Goal: Task Accomplishment & Management: Complete application form

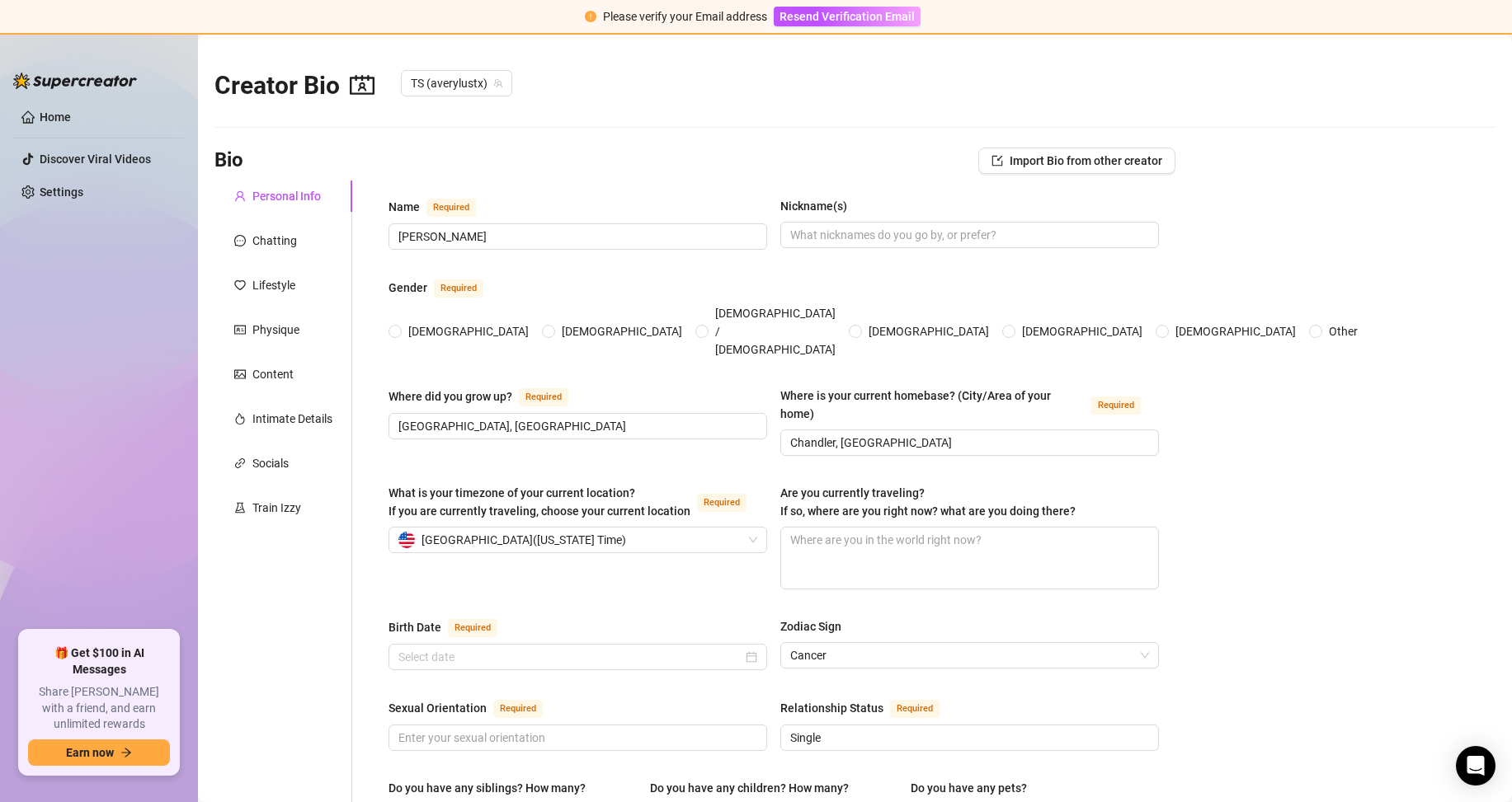
type input "[DATE]"
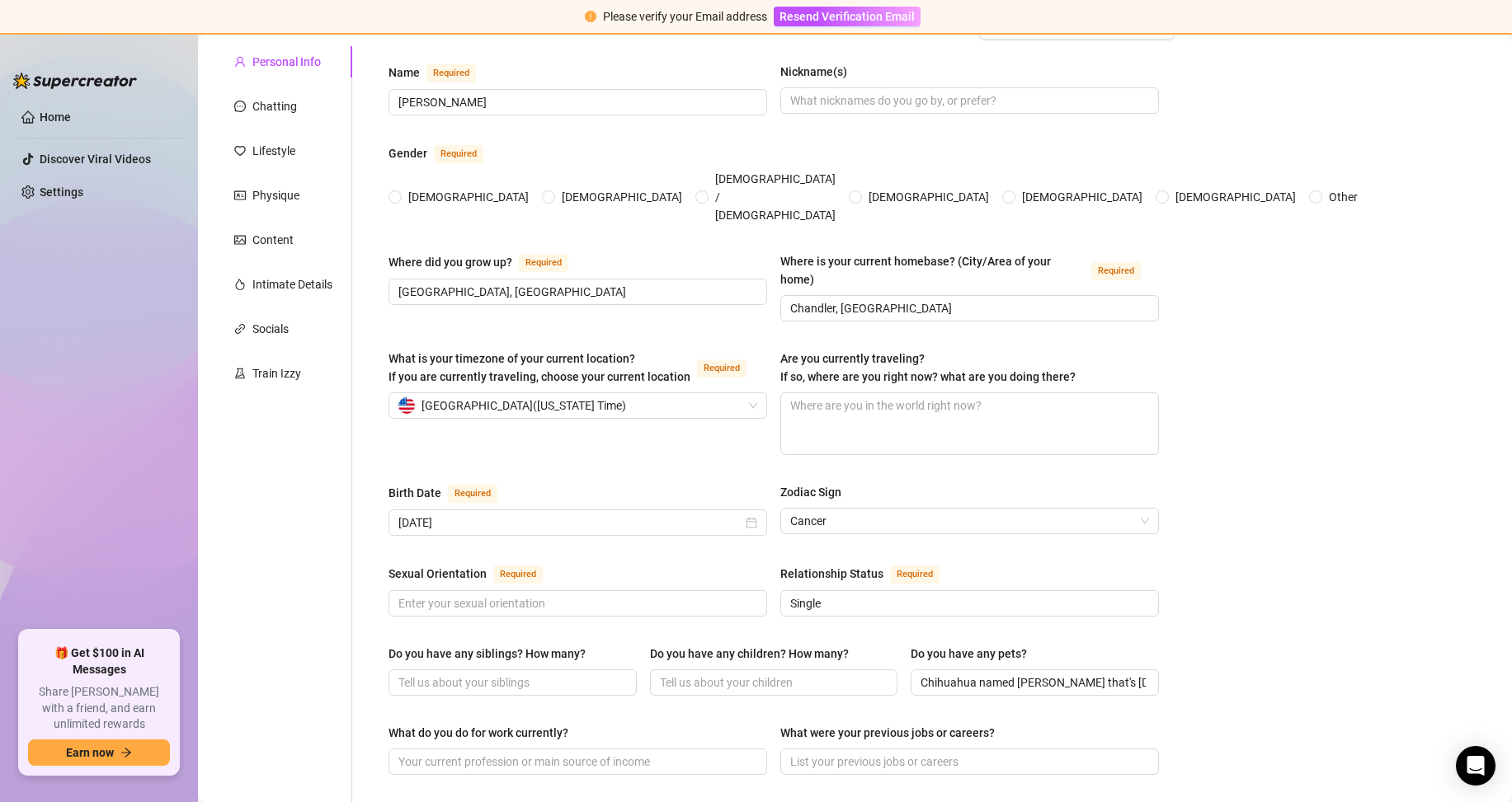
scroll to position [52, 0]
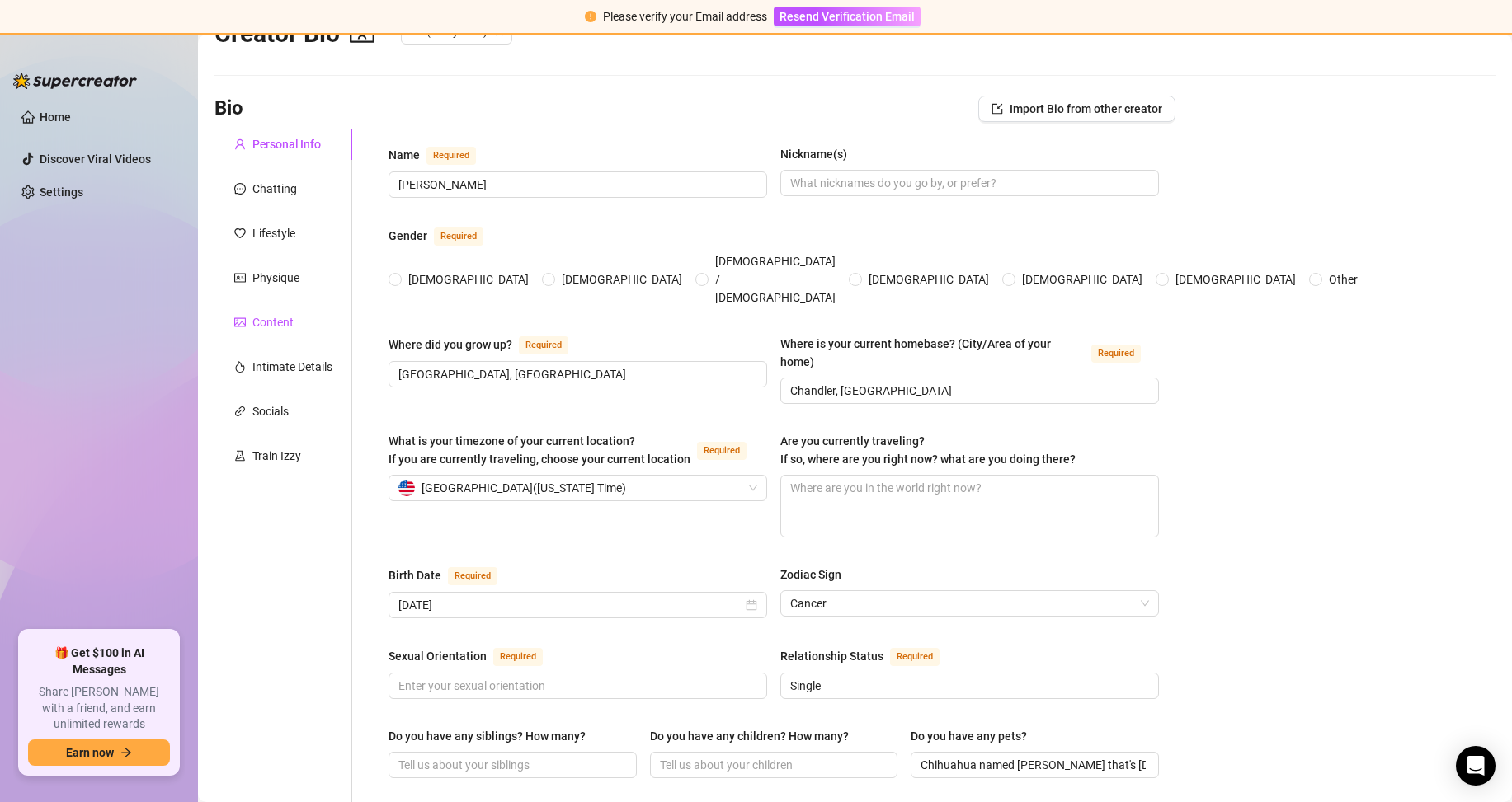
click at [271, 313] on div "Content" at bounding box center [273, 322] width 42 height 18
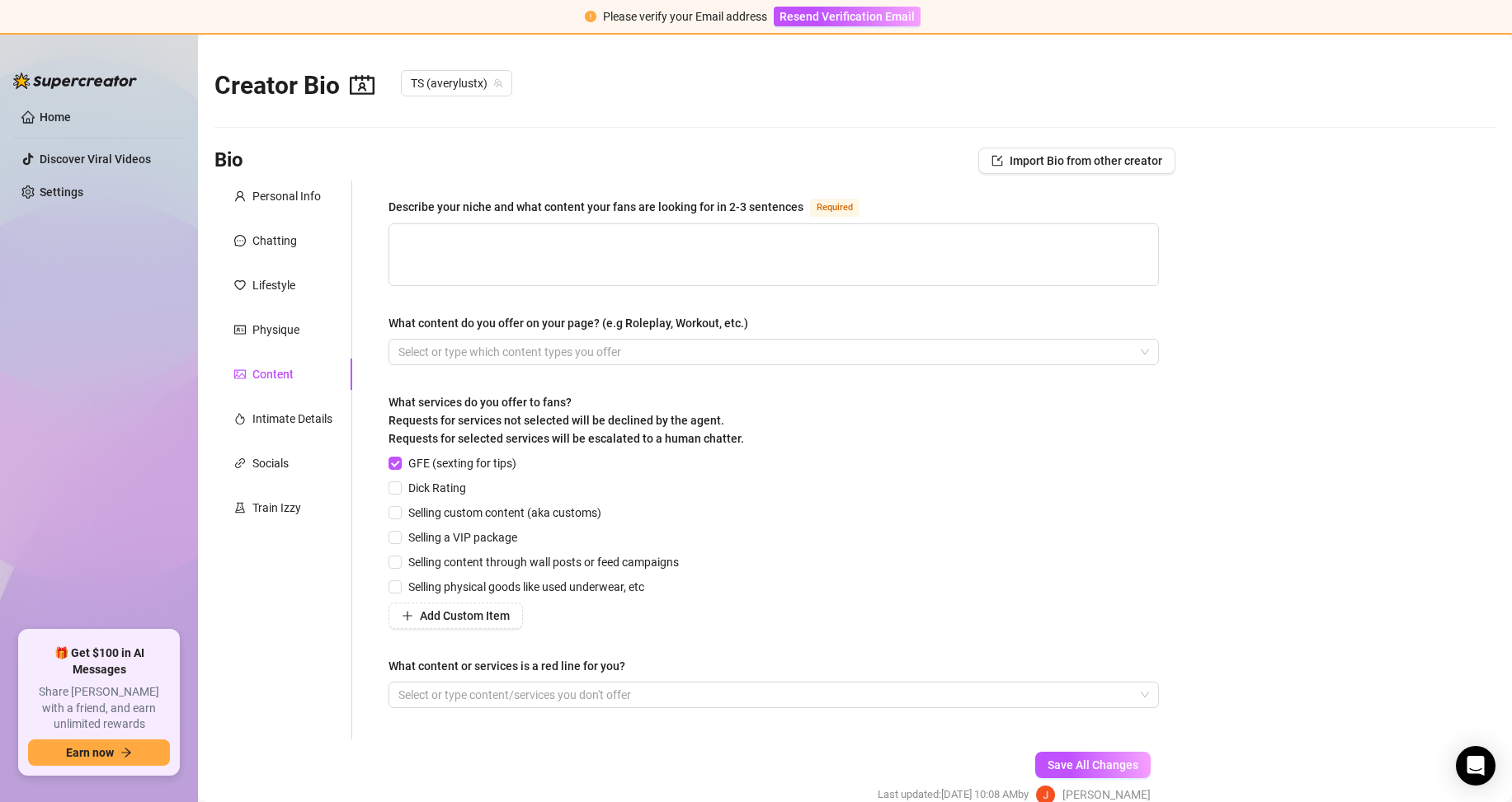
scroll to position [81, 0]
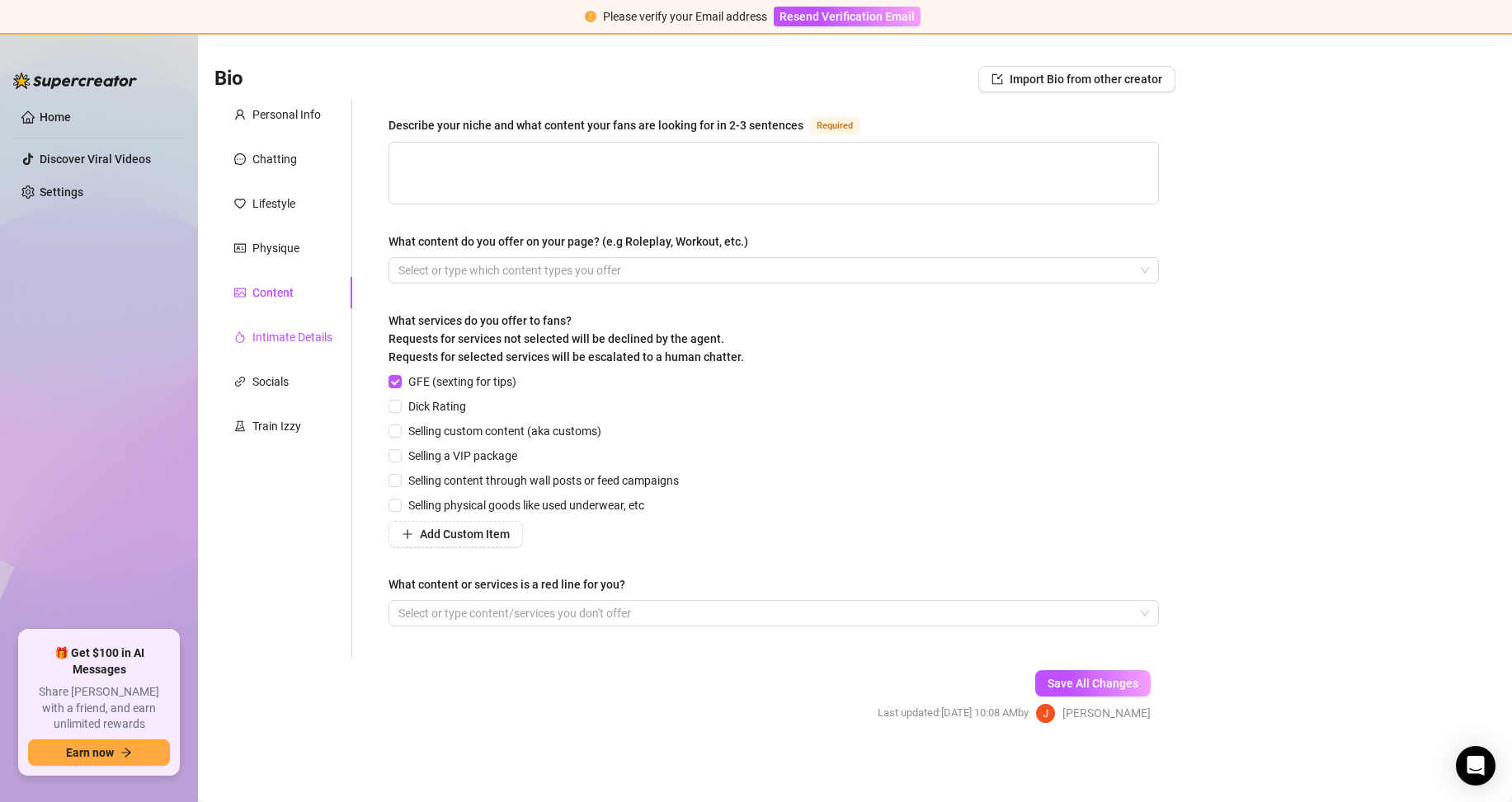
click at [269, 341] on div "Intimate Details" at bounding box center [292, 337] width 80 height 18
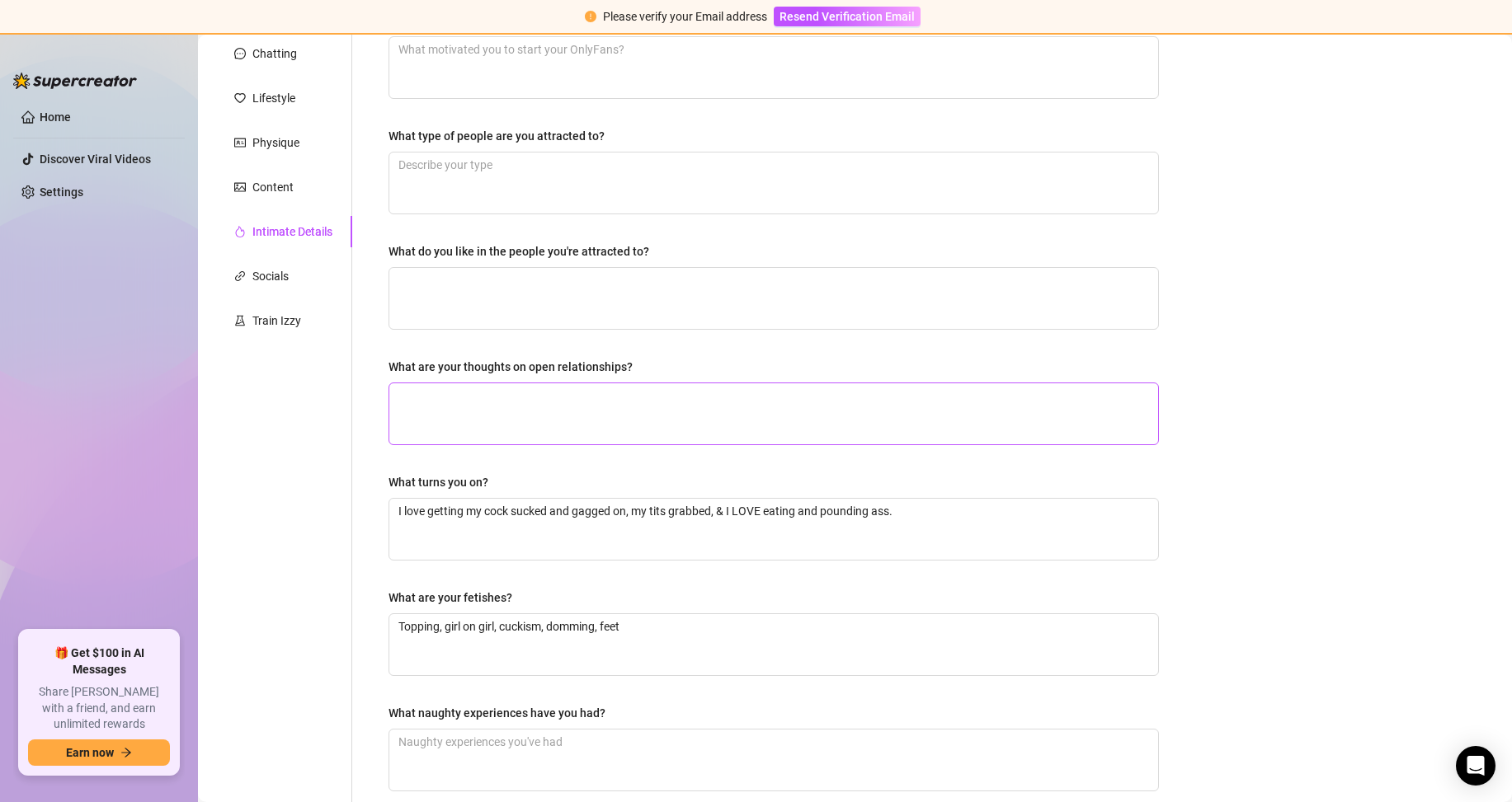
scroll to position [105, 0]
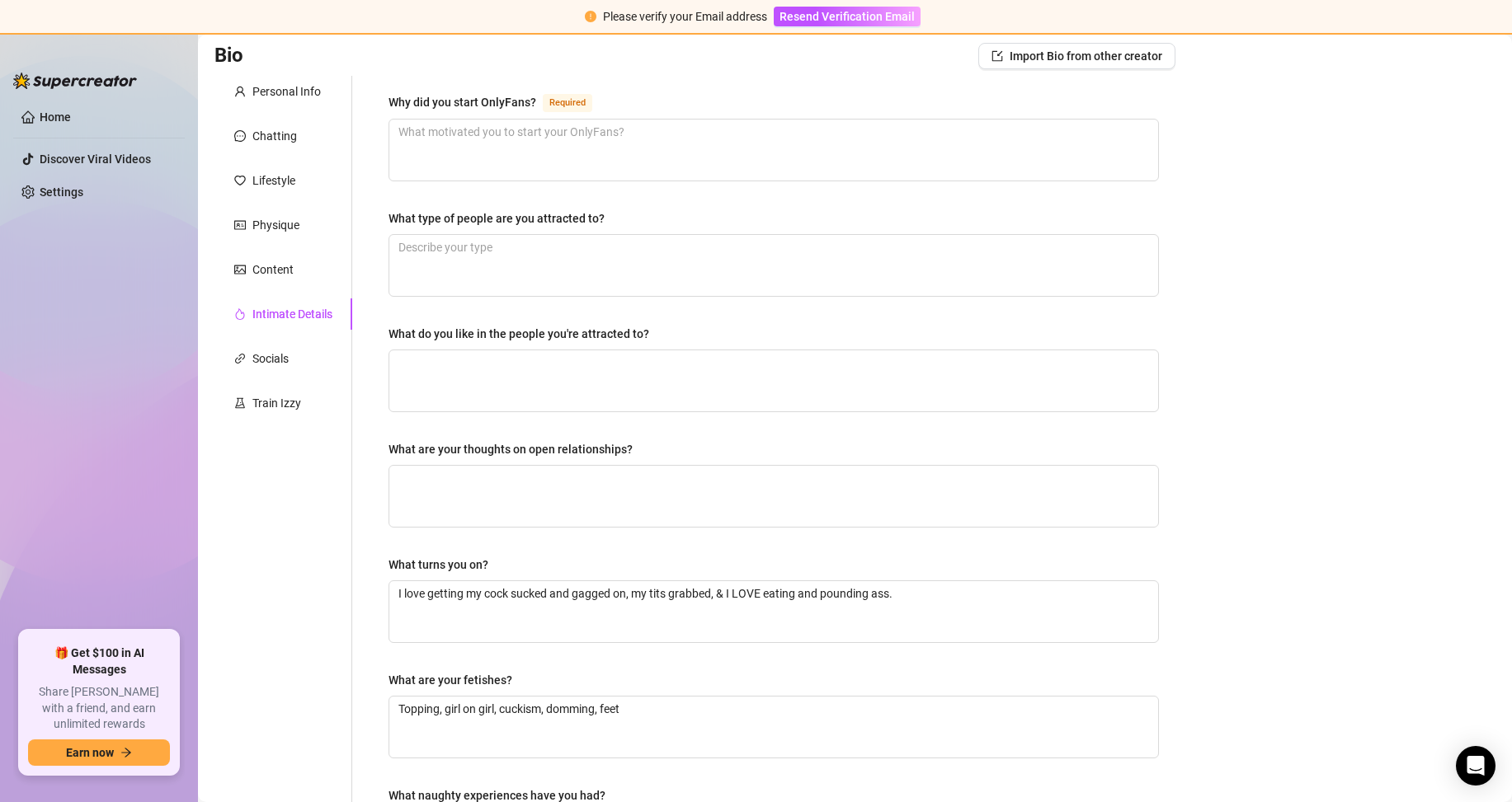
click at [290, 375] on div "Personal Info Chatting Lifestyle Physique Content Intimate Details Socials Trai…" at bounding box center [284, 490] width 138 height 829
click at [278, 363] on div "Socials" at bounding box center [271, 358] width 36 height 18
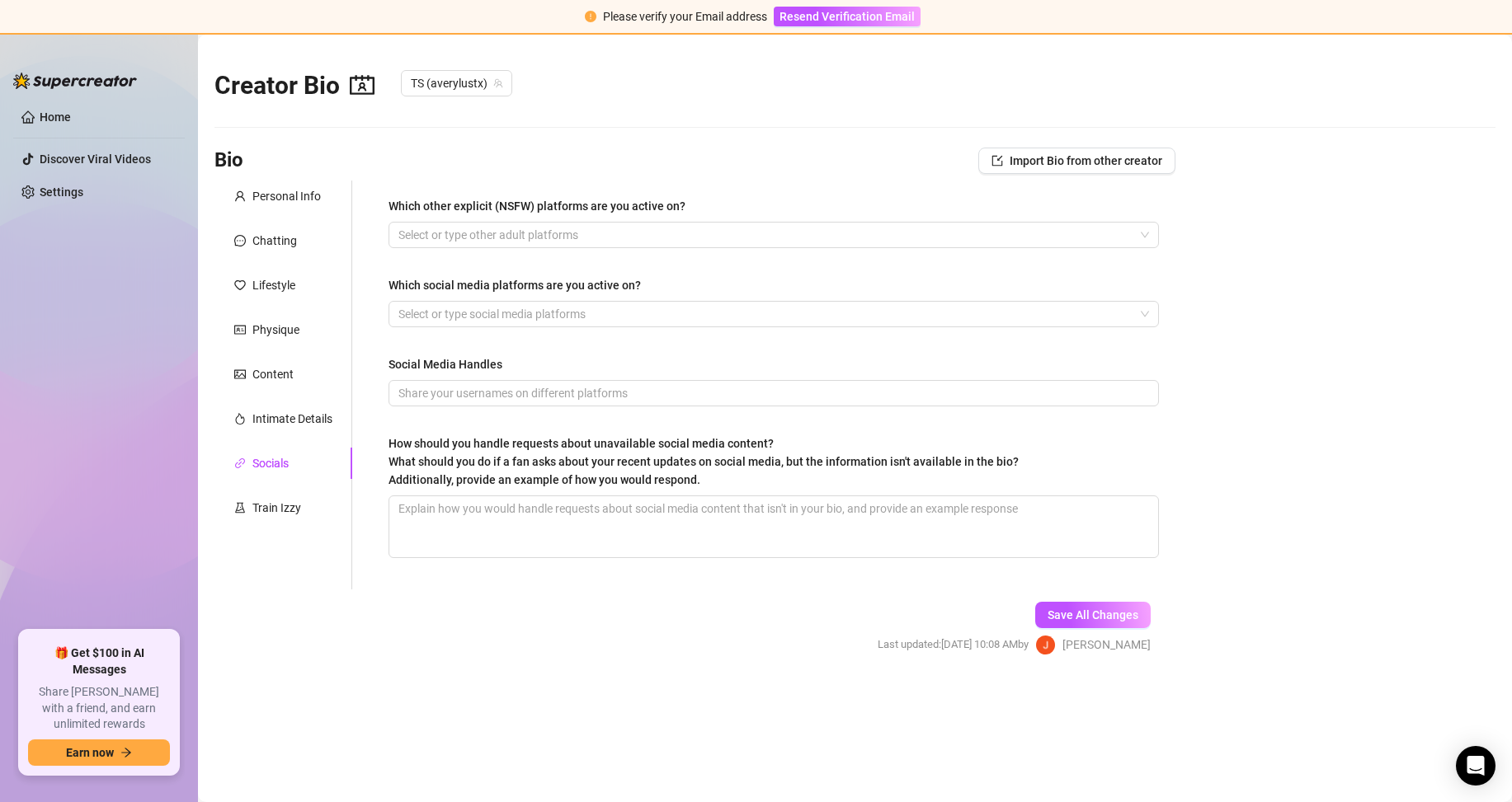
scroll to position [0, 0]
click at [273, 324] on div "Physique" at bounding box center [276, 329] width 47 height 18
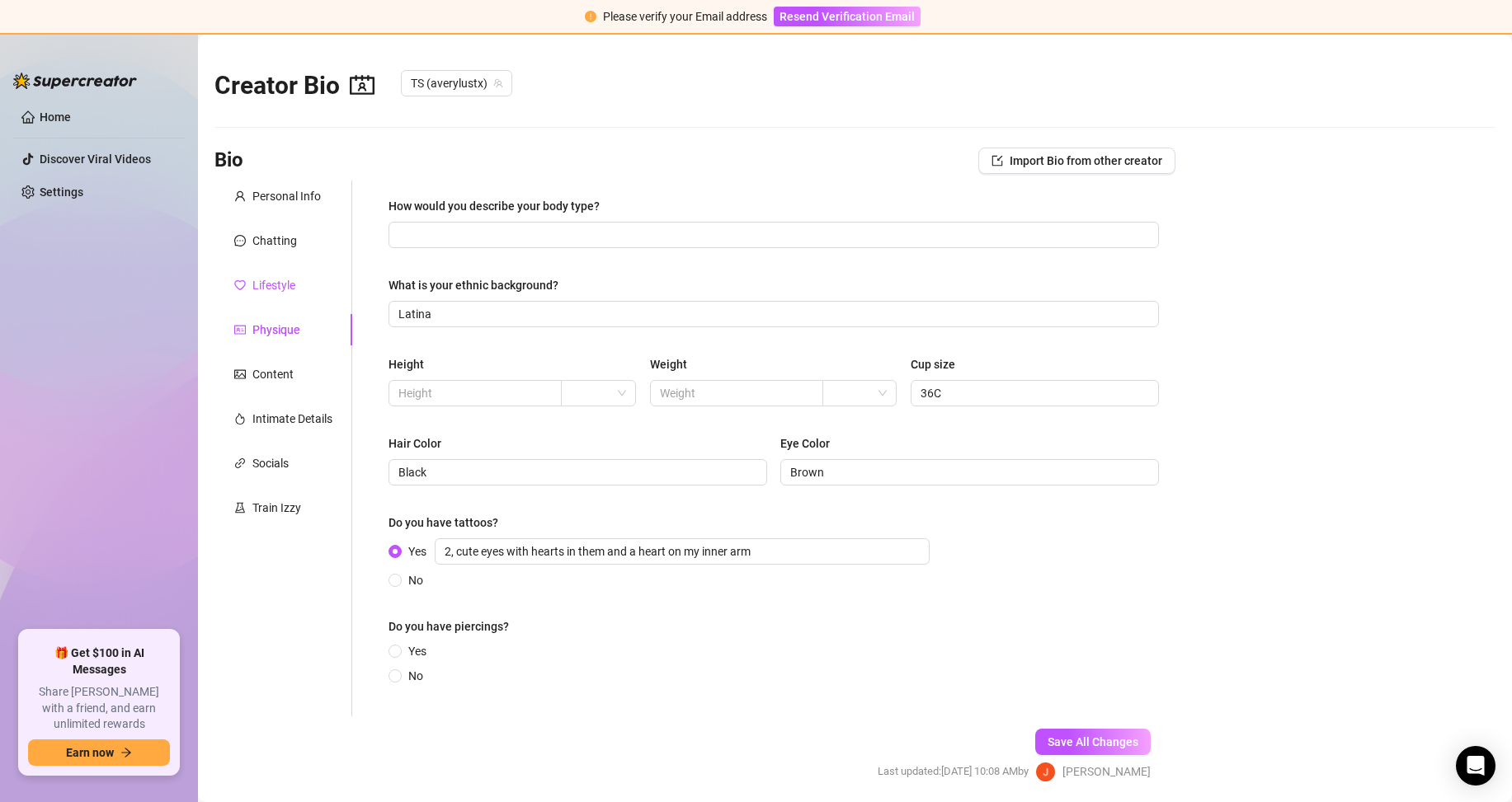
click at [290, 290] on div "Lifestyle" at bounding box center [273, 285] width 43 height 18
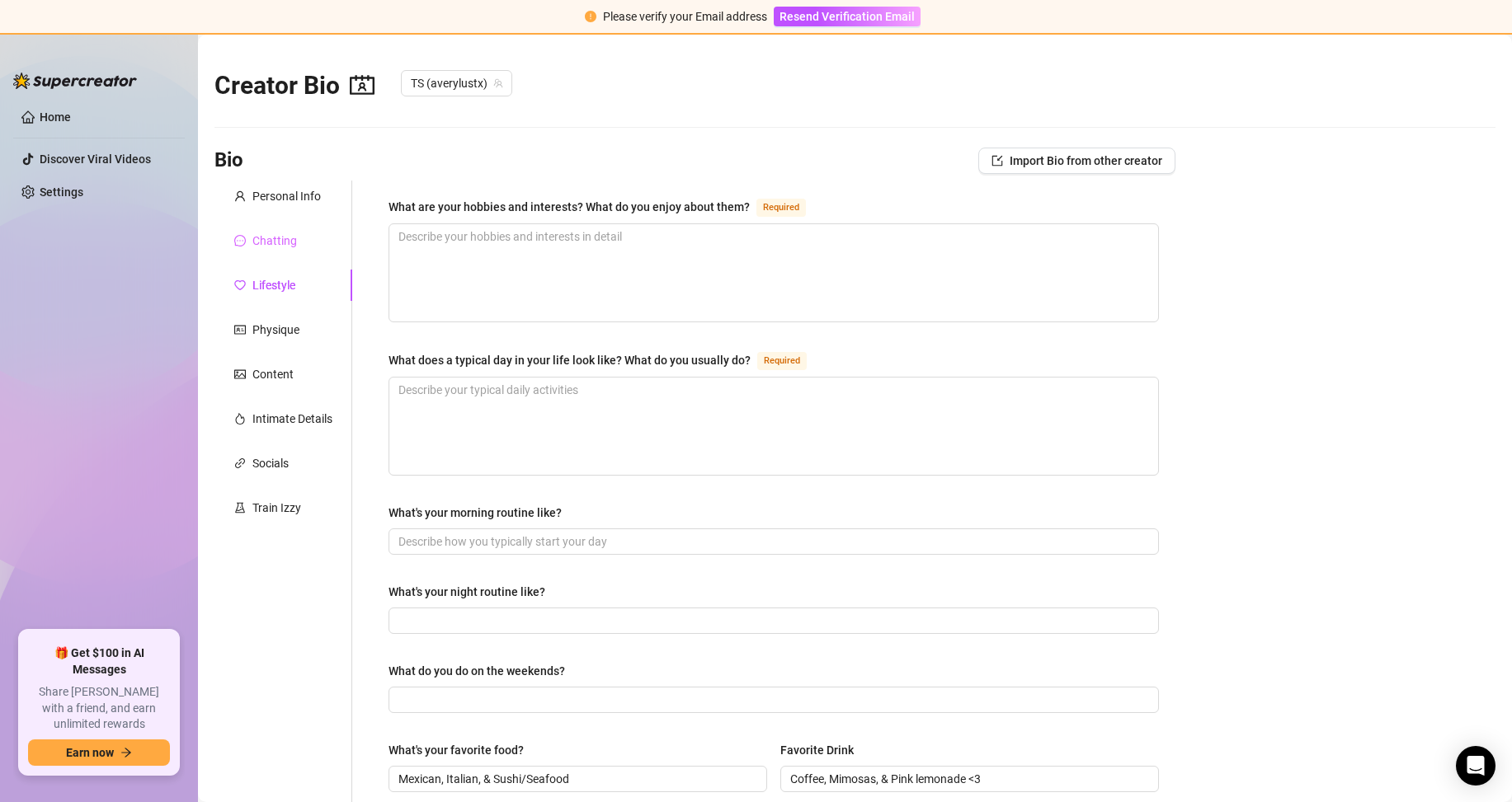
click at [281, 252] on div "Chatting" at bounding box center [284, 240] width 138 height 31
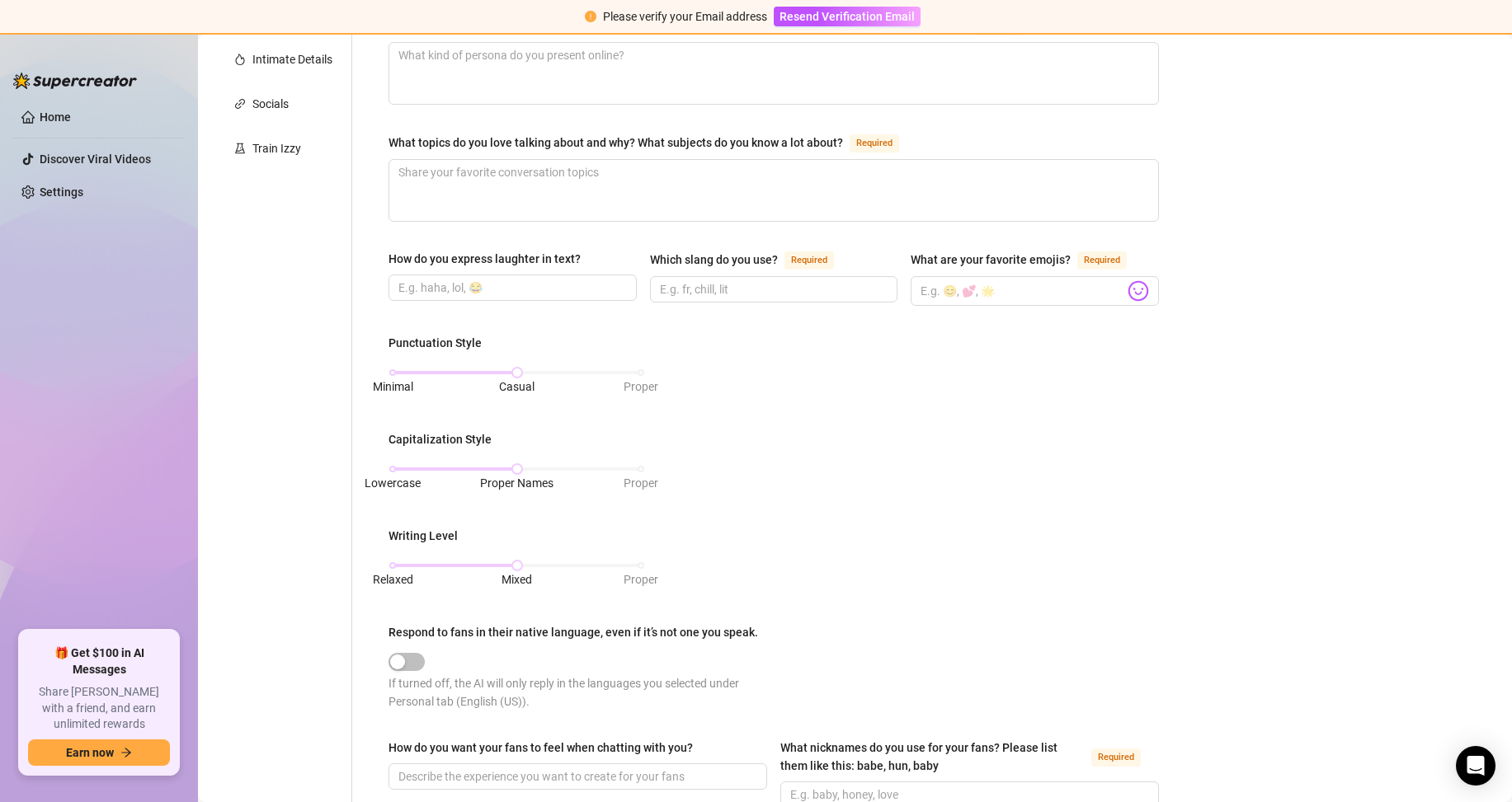
scroll to position [29, 0]
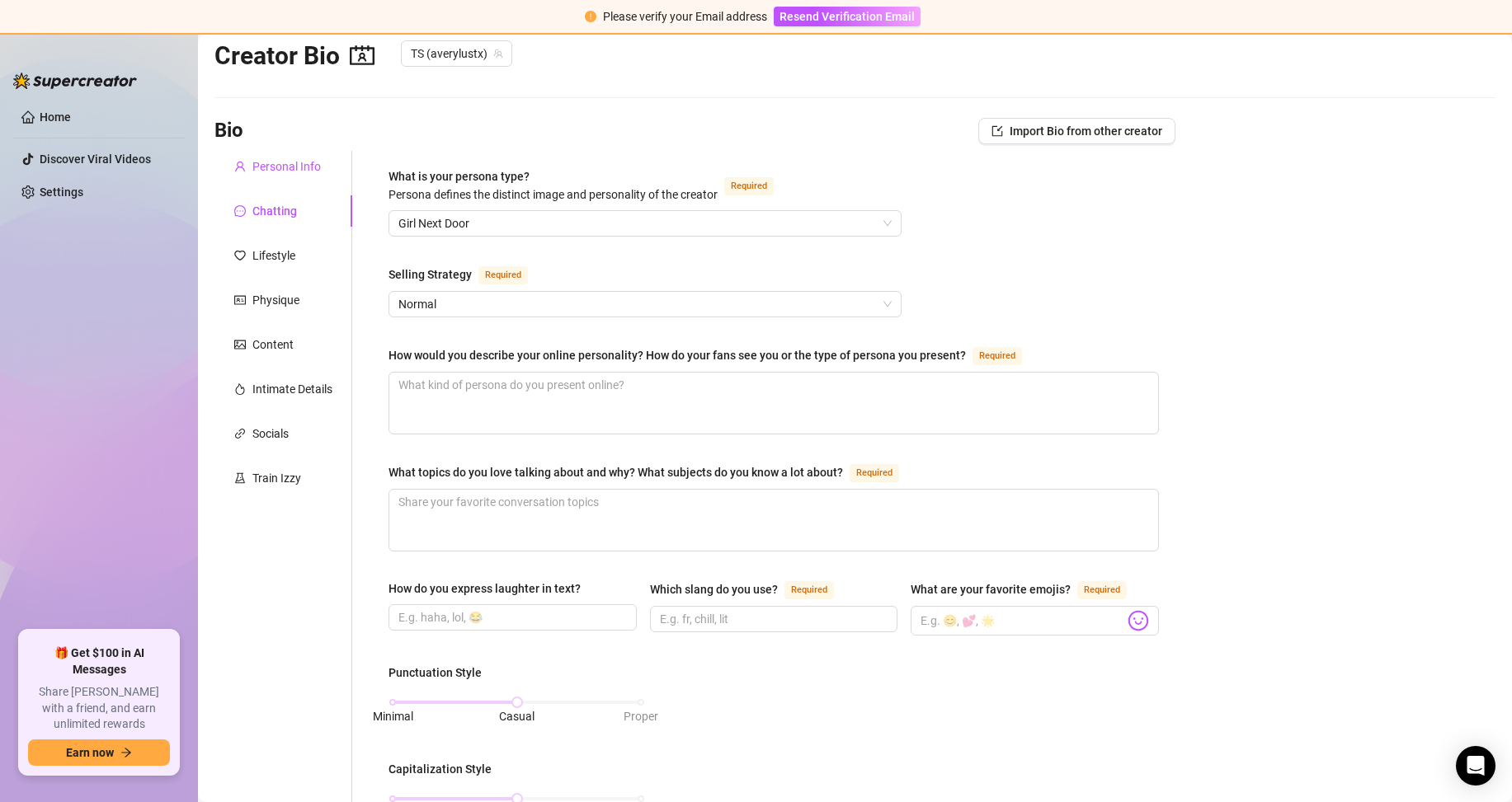
click at [284, 170] on div "Personal Info" at bounding box center [287, 166] width 68 height 18
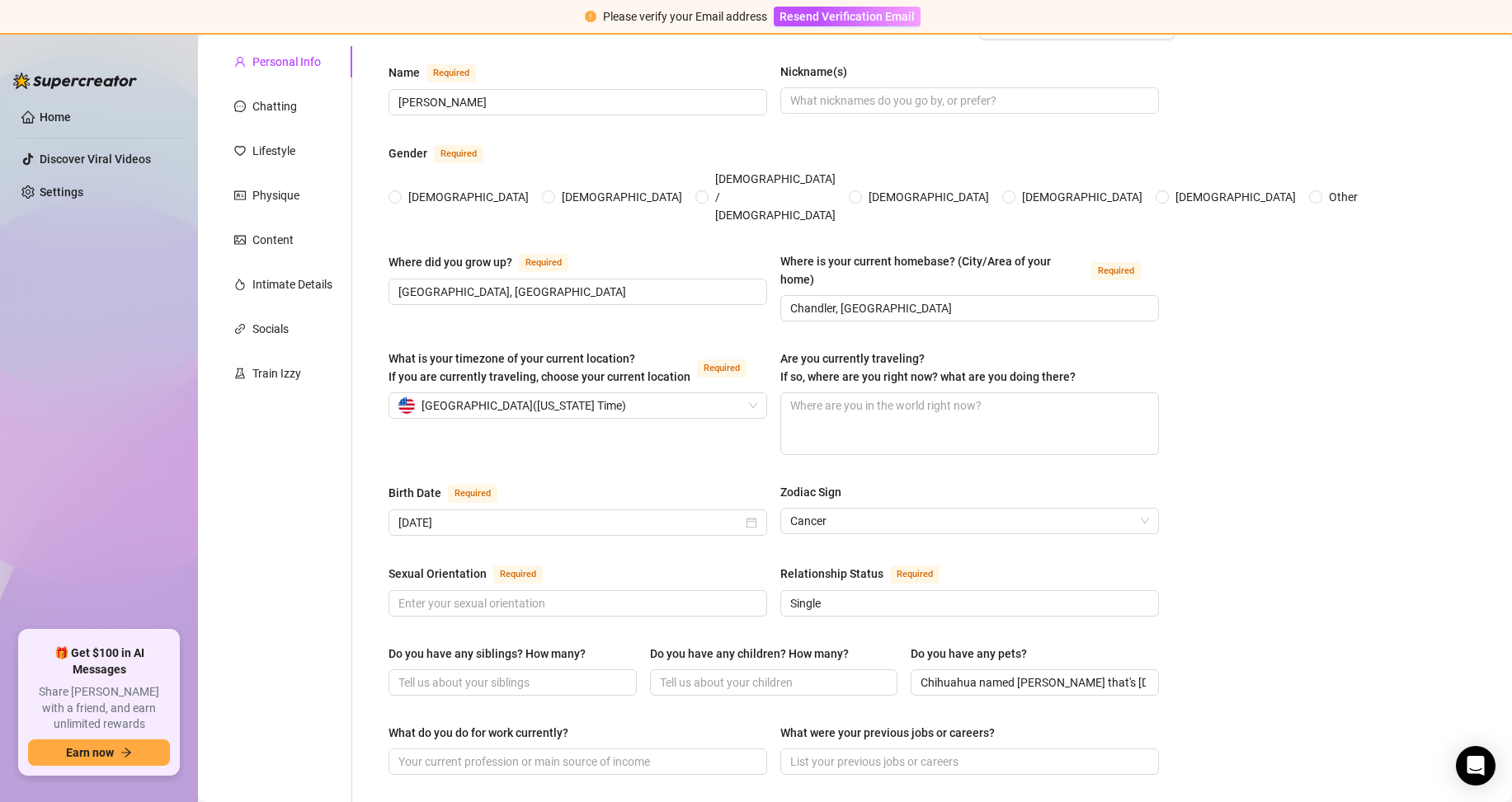
scroll to position [52, 0]
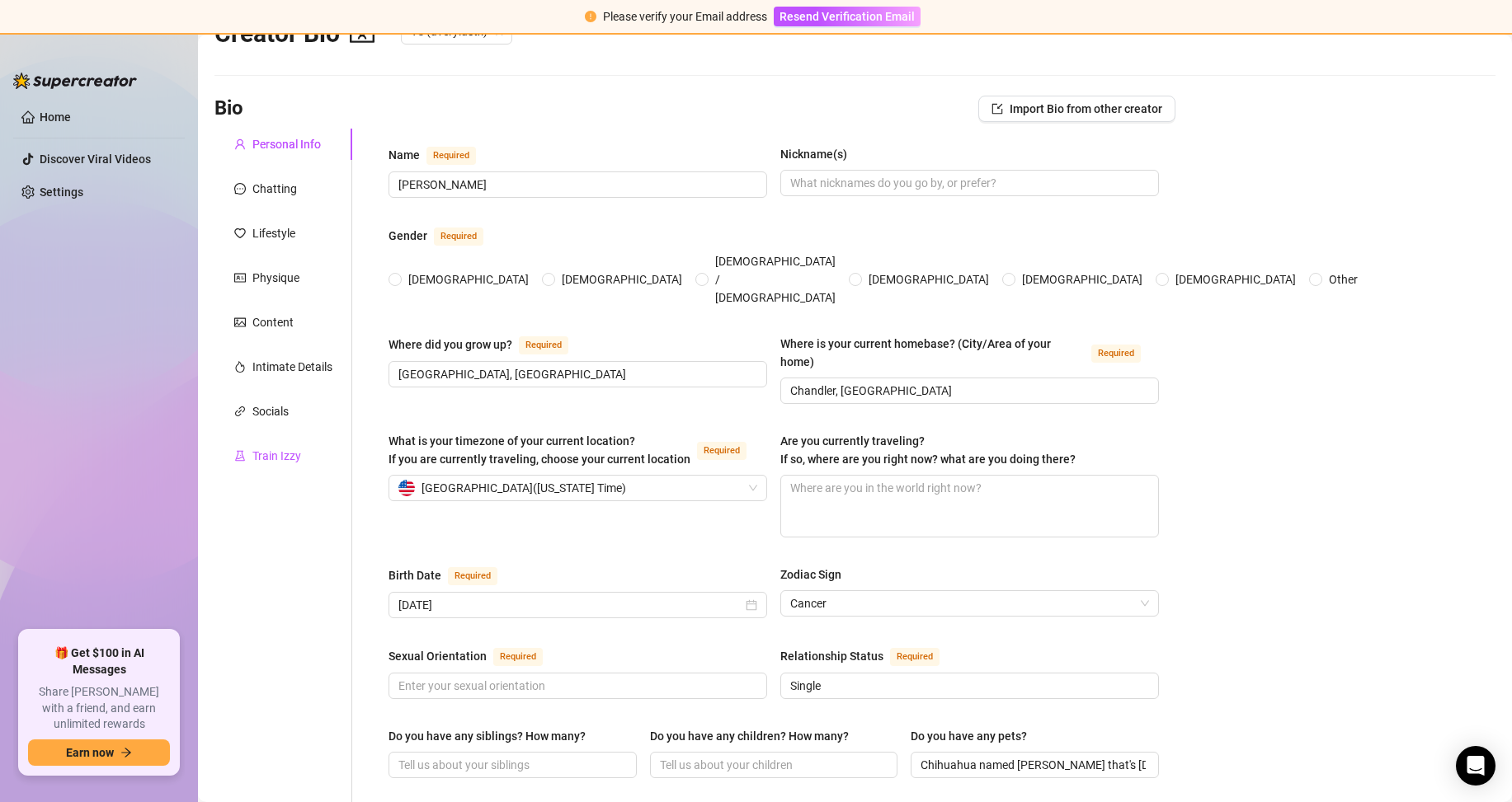
click at [286, 463] on div "Train Izzy" at bounding box center [276, 456] width 48 height 18
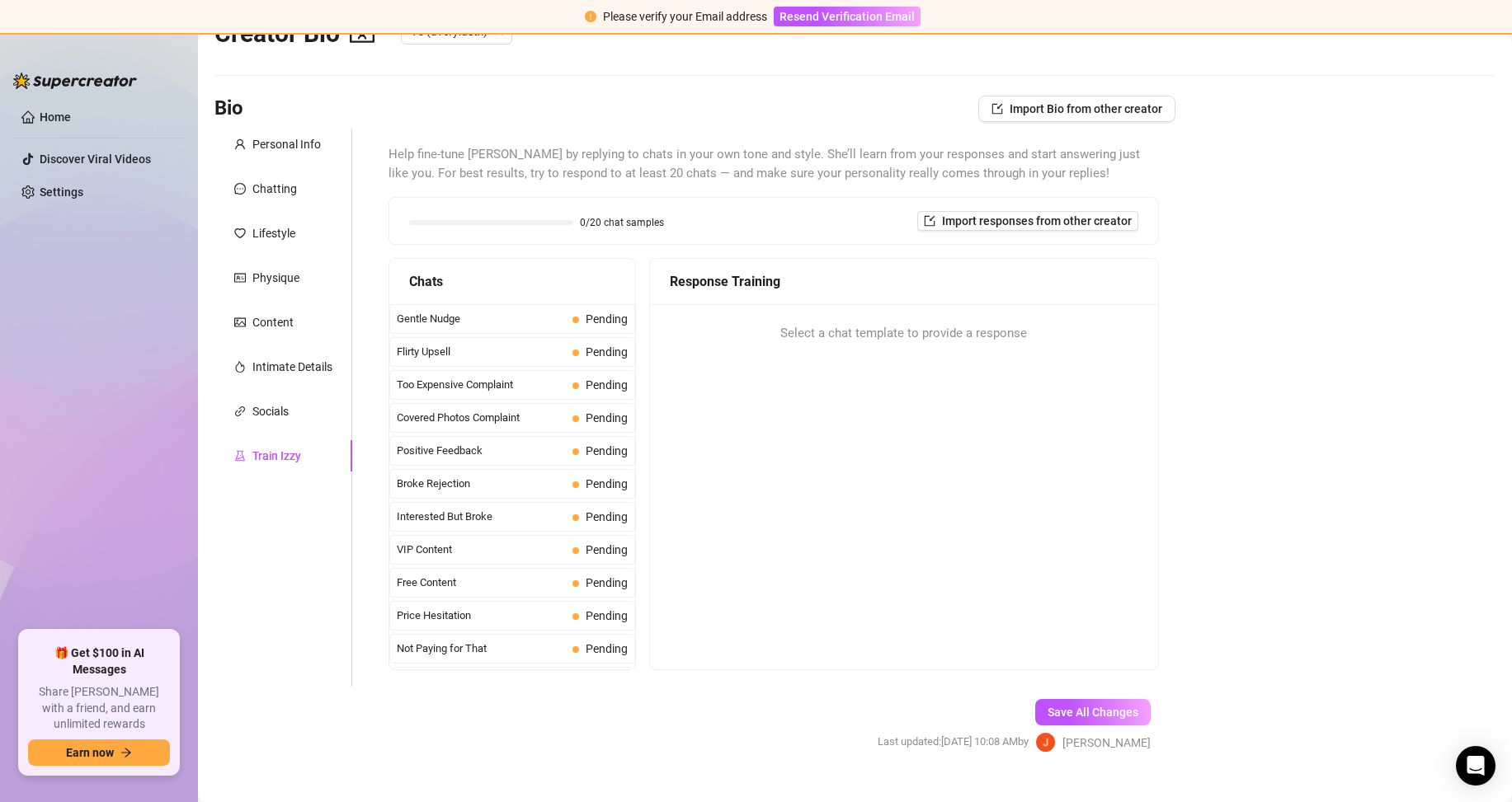
scroll to position [0, 0]
click at [281, 411] on div "Socials" at bounding box center [271, 410] width 36 height 18
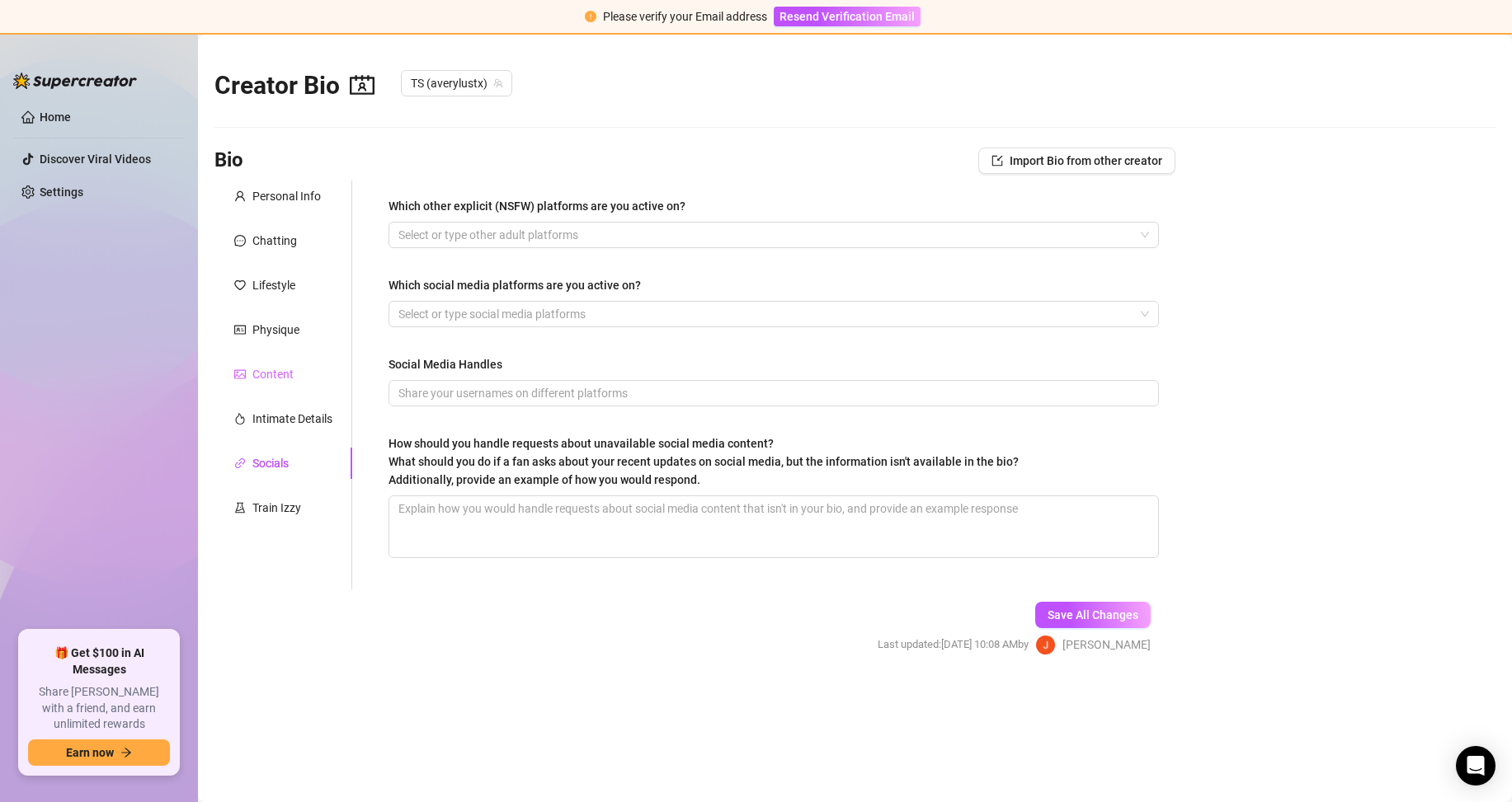
click at [287, 384] on div "Content" at bounding box center [284, 374] width 138 height 31
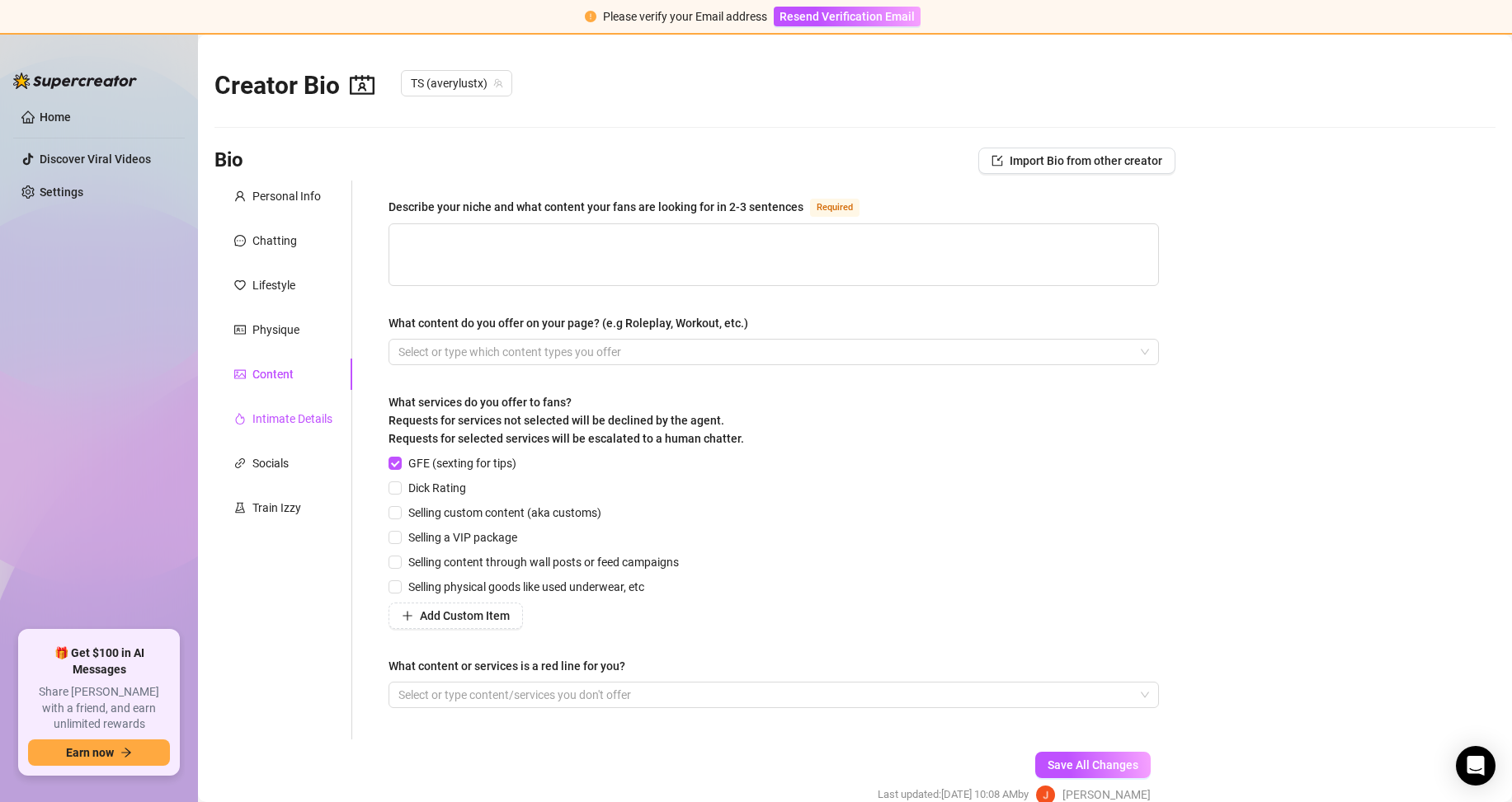
click at [281, 414] on div "Intimate Details" at bounding box center [292, 418] width 80 height 18
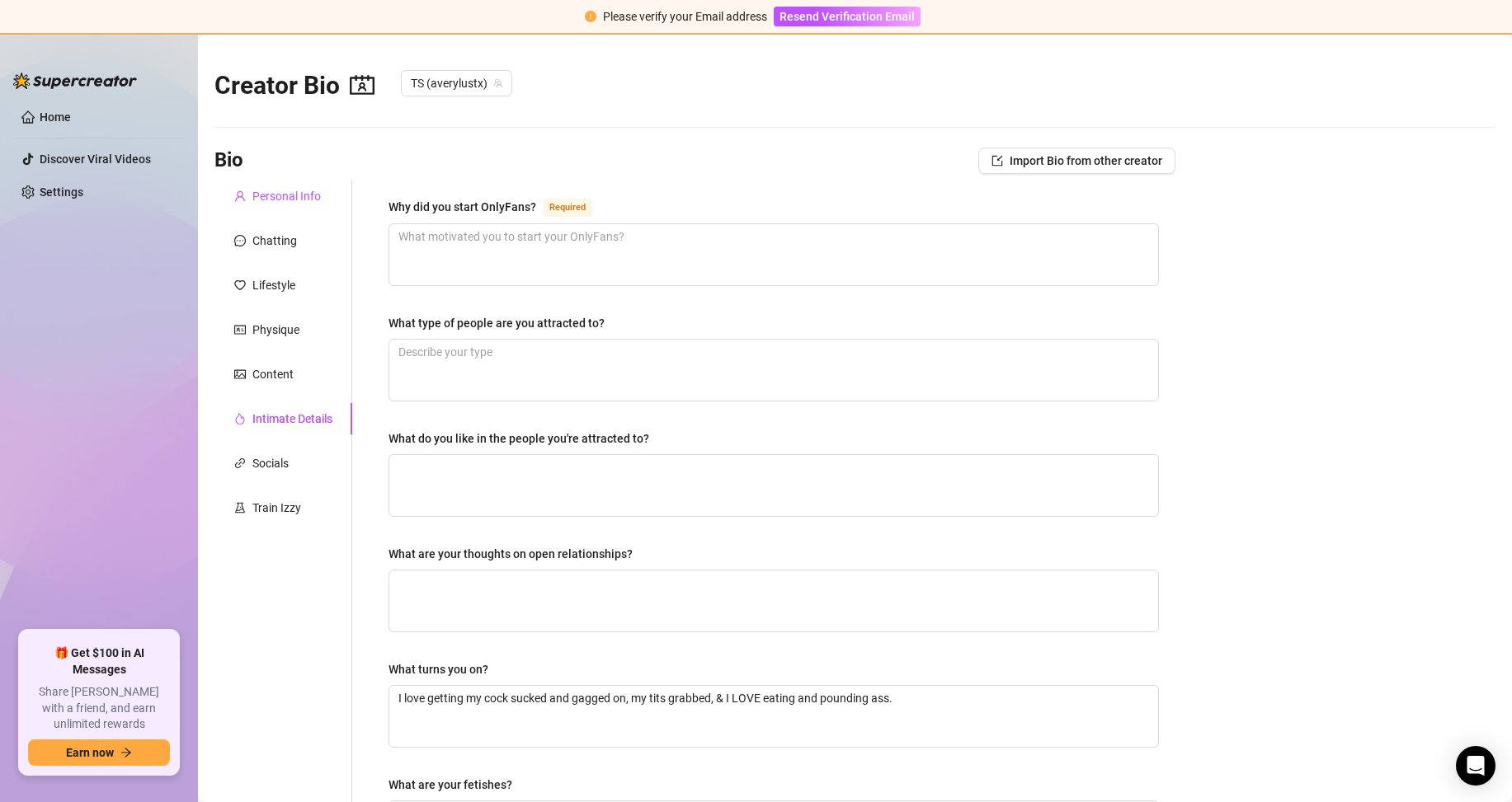
click at [280, 187] on div "Personal Info" at bounding box center [287, 196] width 68 height 18
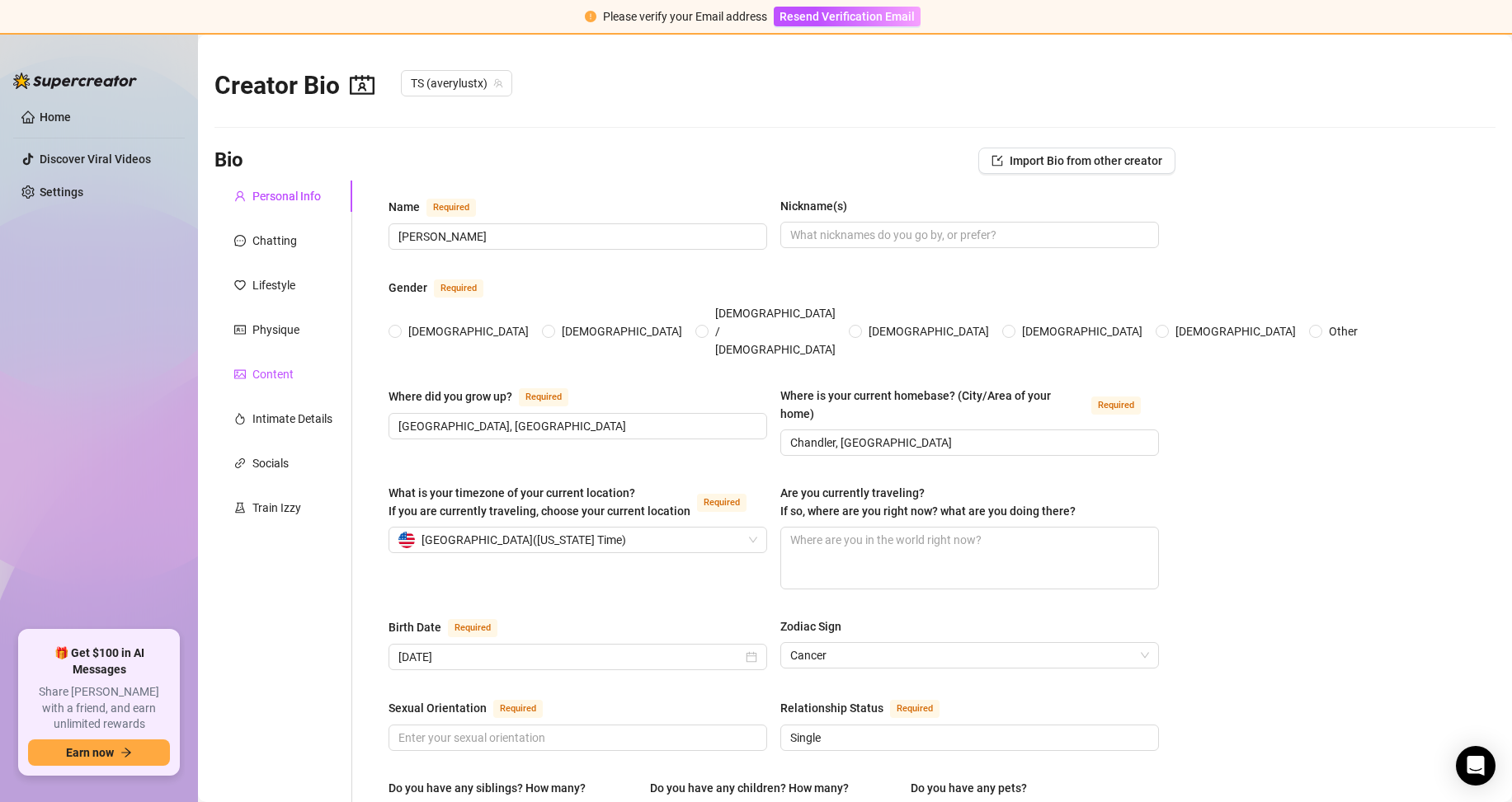
click at [267, 375] on div "Content" at bounding box center [273, 374] width 42 height 18
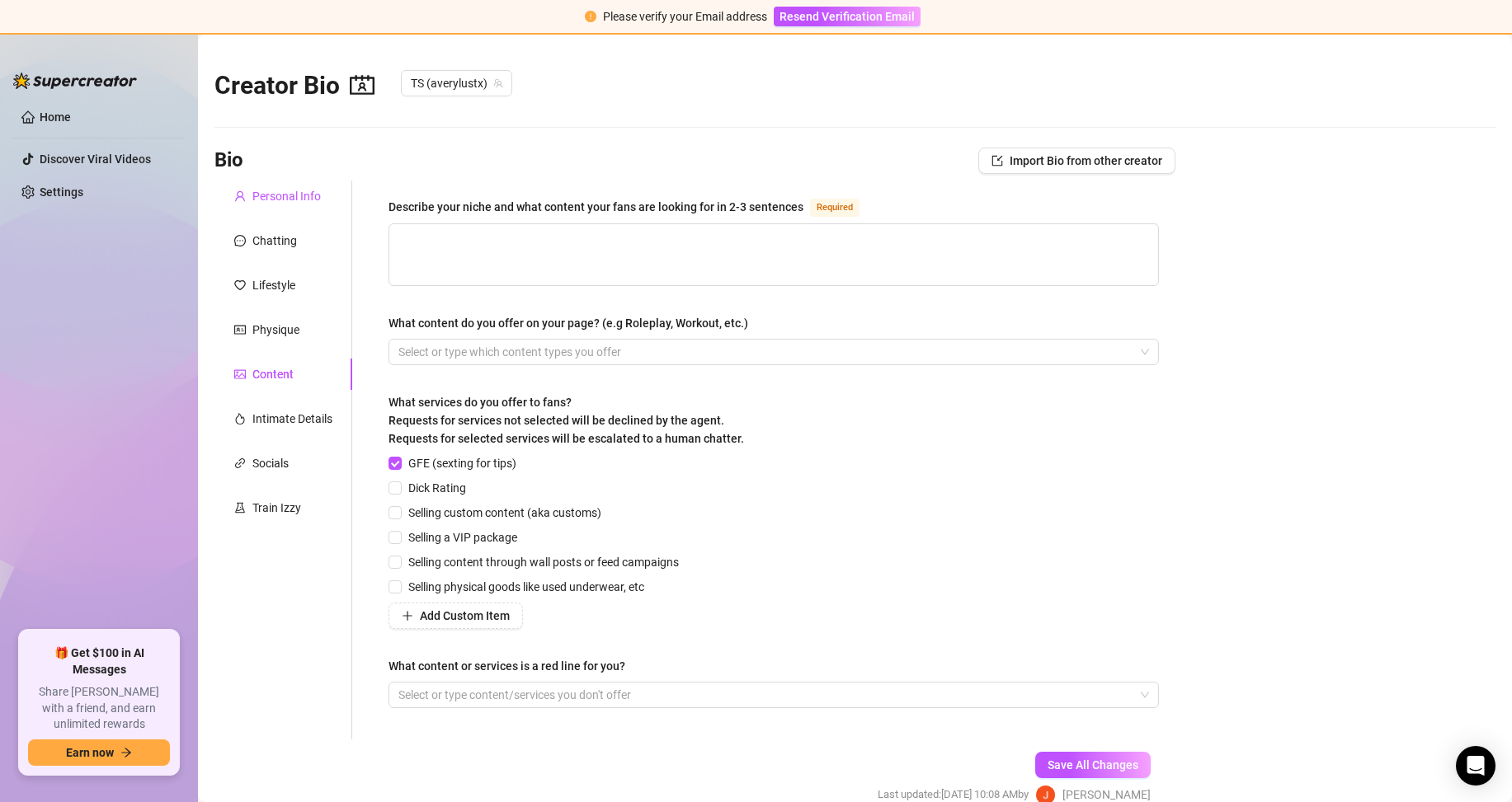
click at [309, 193] on div "Personal Info" at bounding box center [287, 196] width 68 height 18
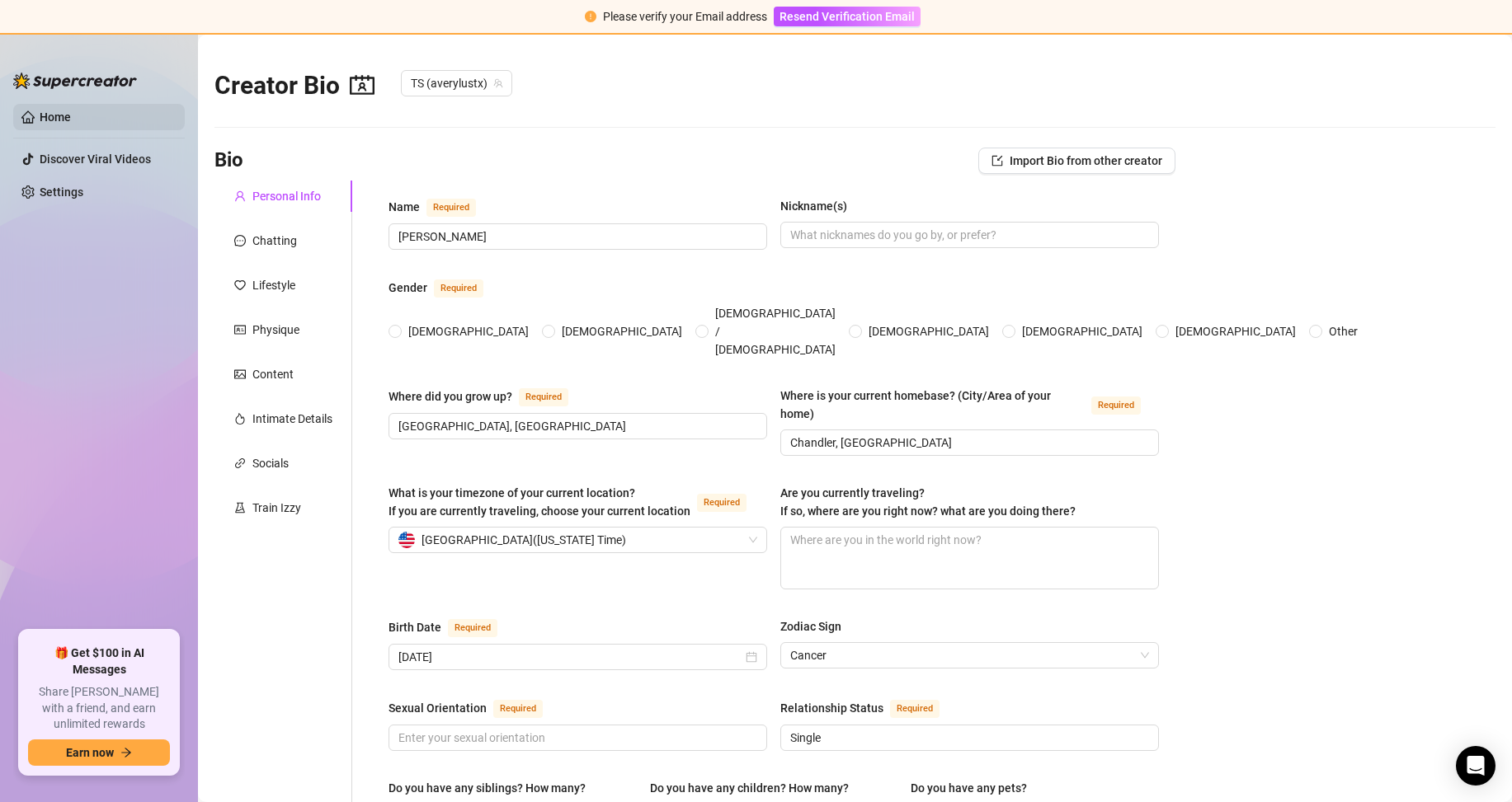
click at [55, 124] on link "Home" at bounding box center [55, 117] width 31 height 13
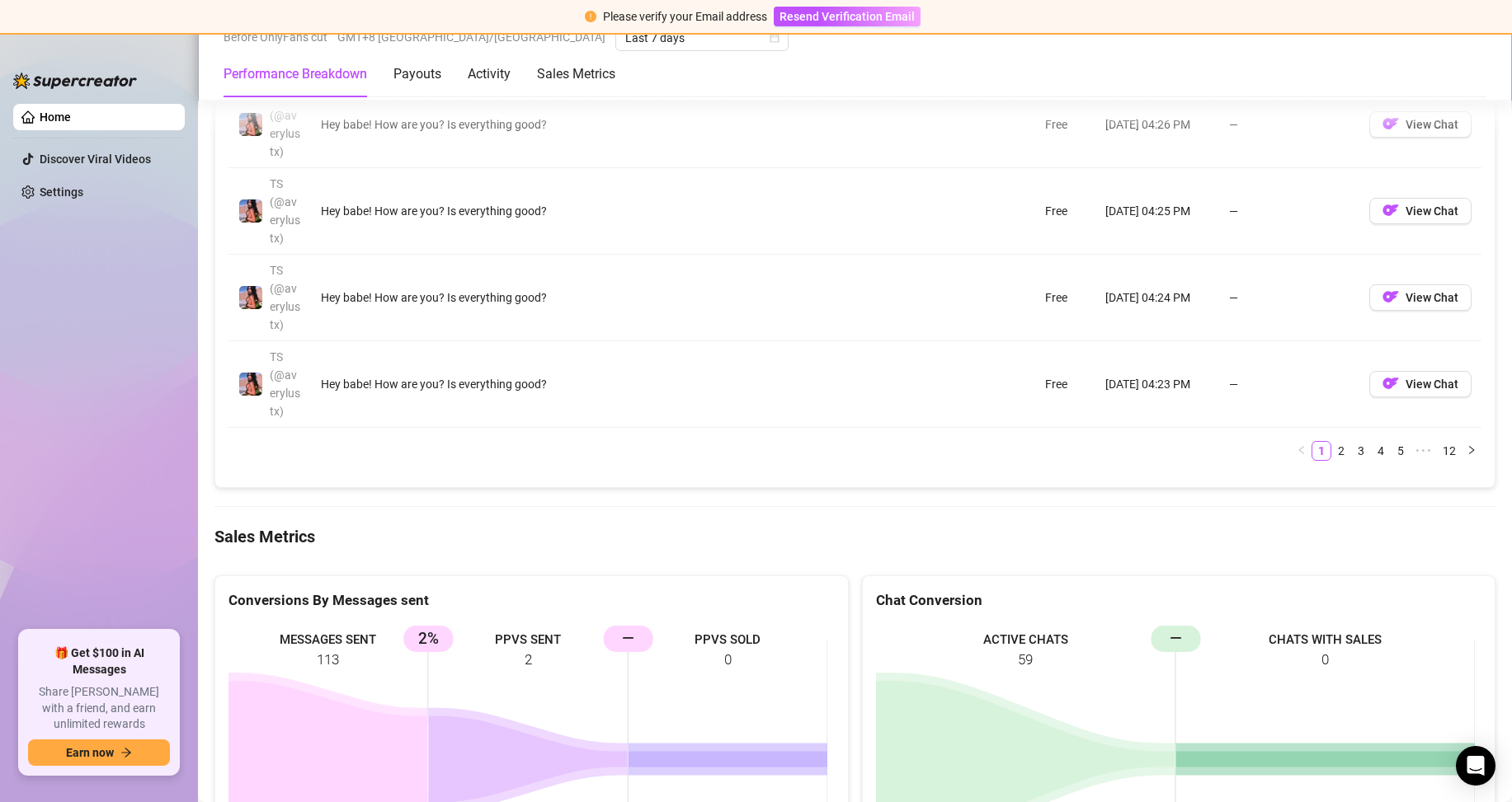
scroll to position [2639, 0]
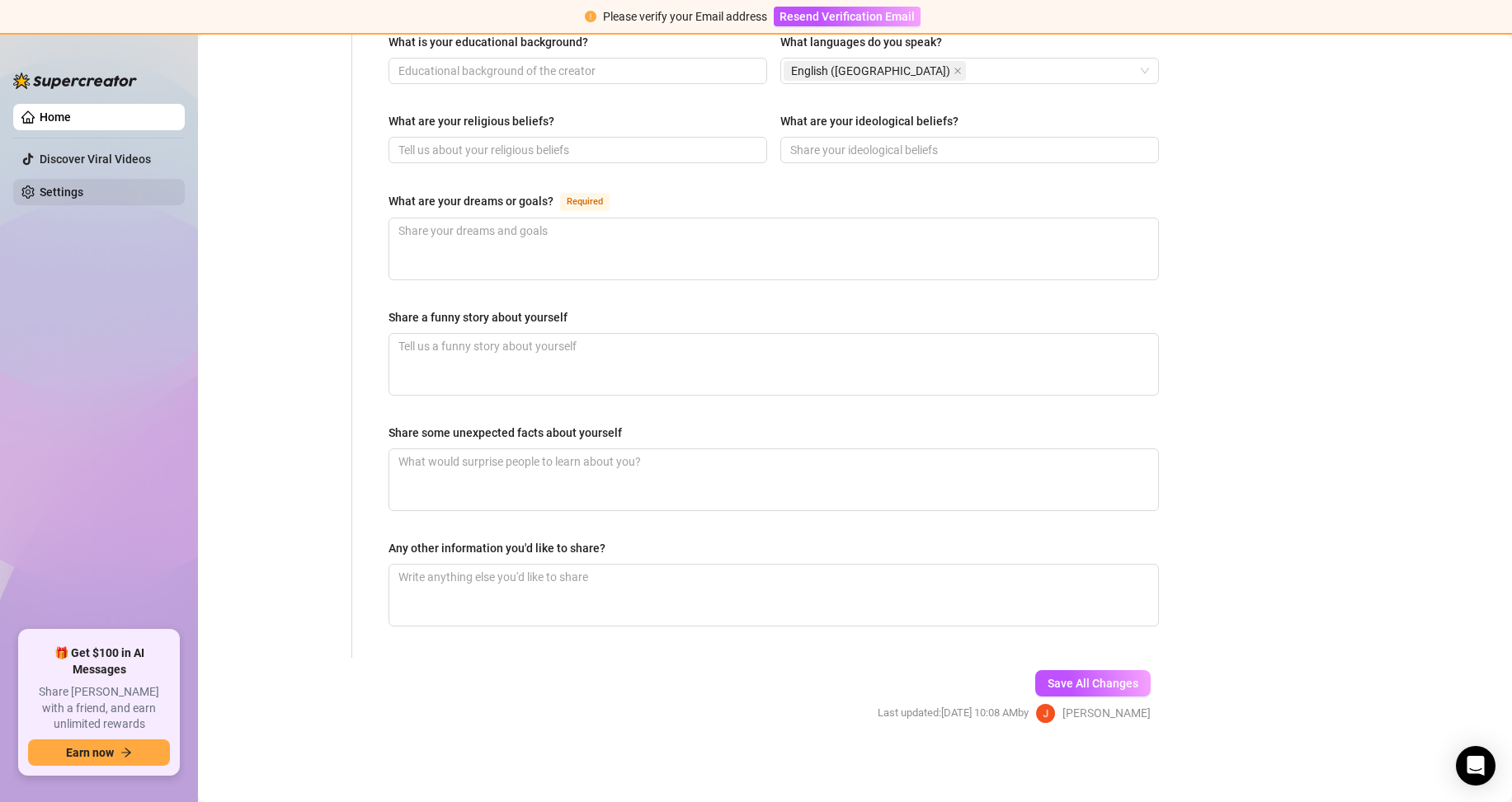
scroll to position [877, 0]
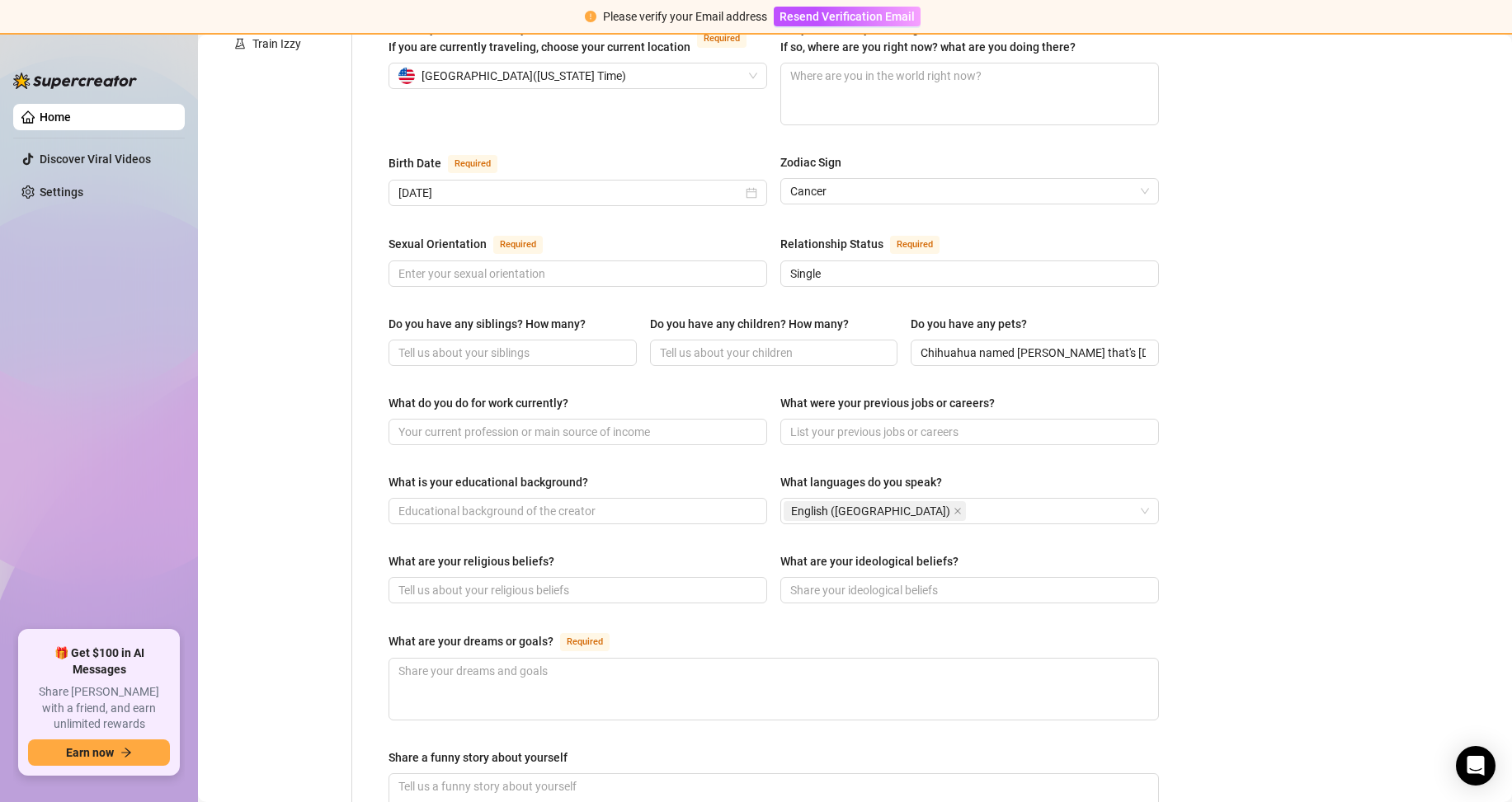
scroll to position [52, 0]
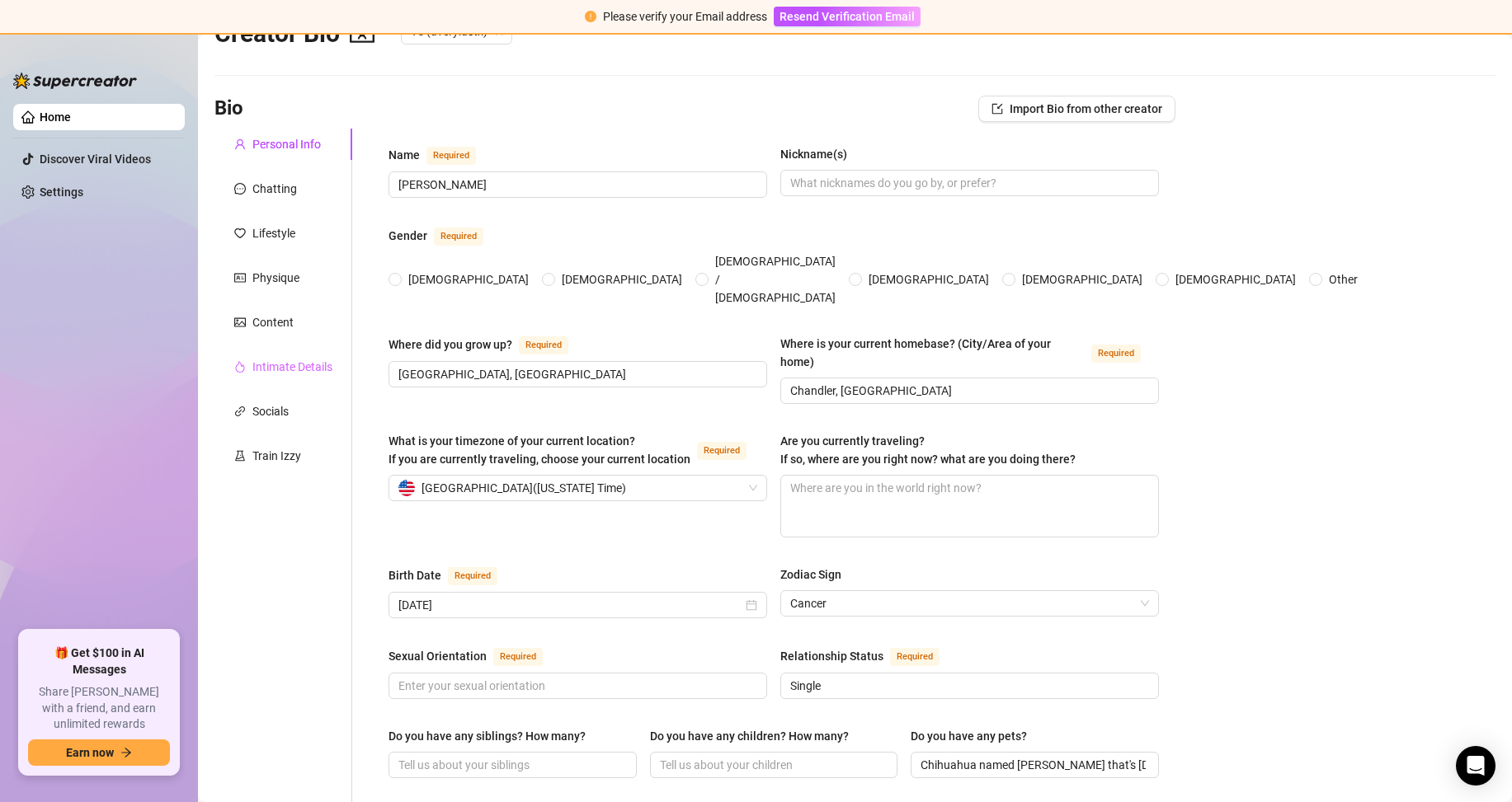
click at [285, 378] on div "Intimate Details" at bounding box center [284, 366] width 138 height 31
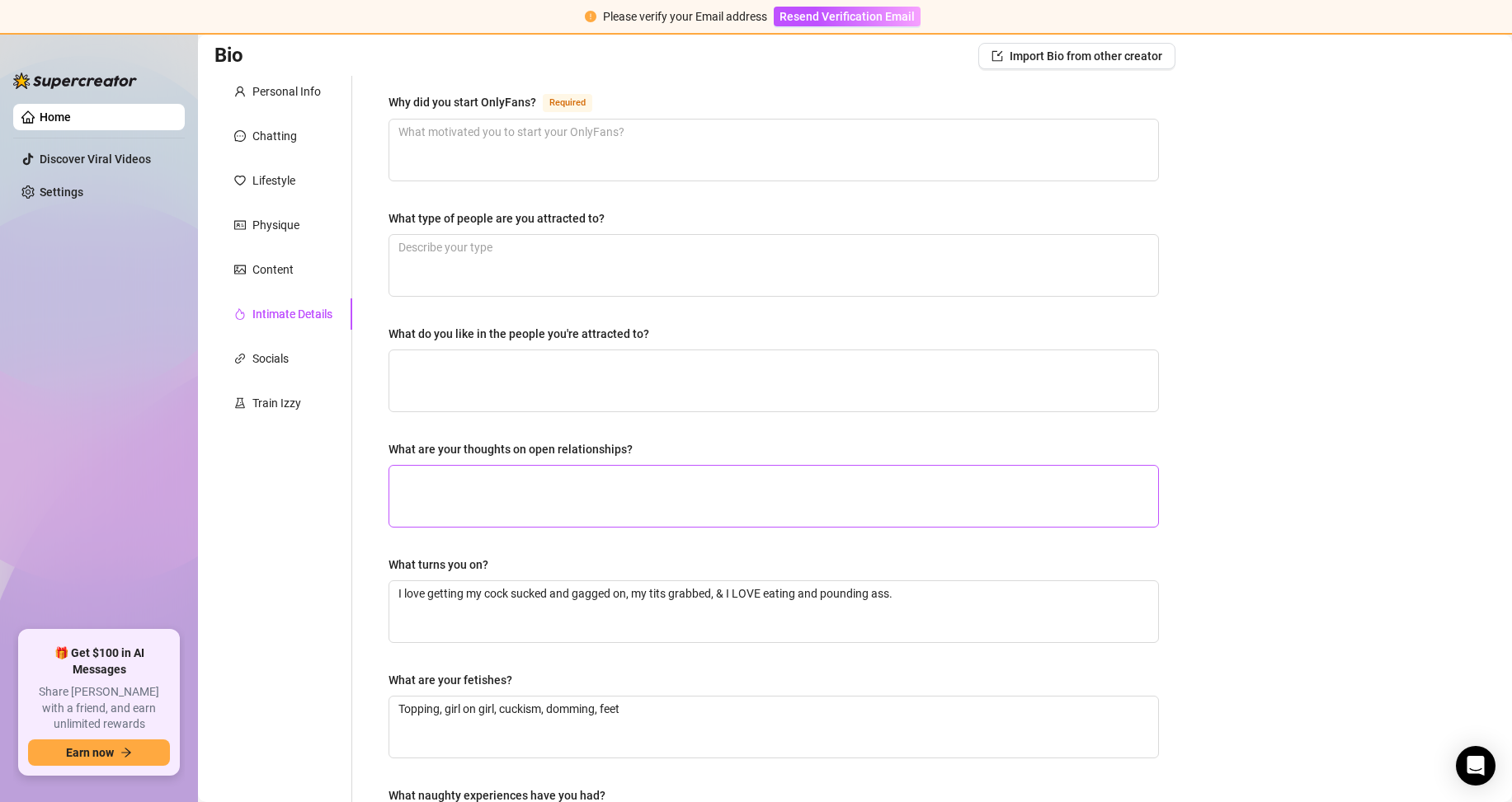
scroll to position [0, 0]
